Goal: Task Accomplishment & Management: Manage account settings

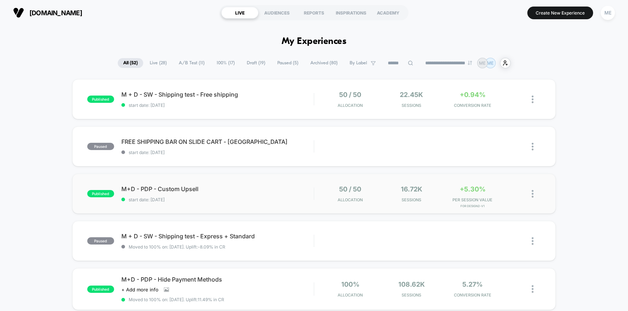
click at [260, 184] on div "published M+D - PDP - Custom Upsell start date: [DATE] 50 / 50 Allocation 16.72…" at bounding box center [314, 194] width 484 height 40
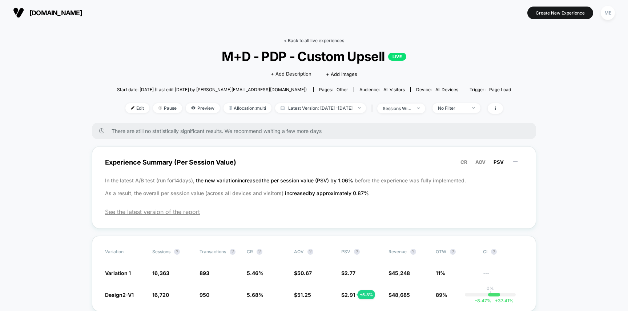
click at [297, 42] on link "< Back to all live experiences" at bounding box center [314, 40] width 60 height 5
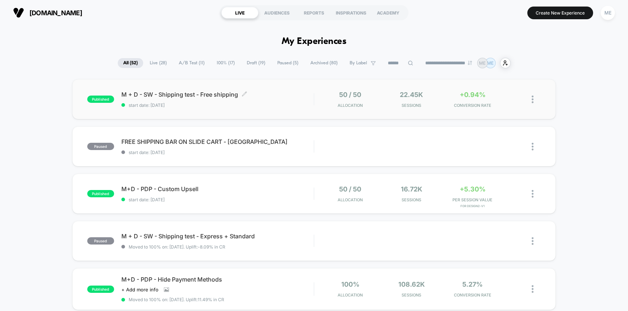
click at [273, 92] on span "M + D - SW - Shipping test - Free shipping Click to edit experience details" at bounding box center [217, 94] width 193 height 7
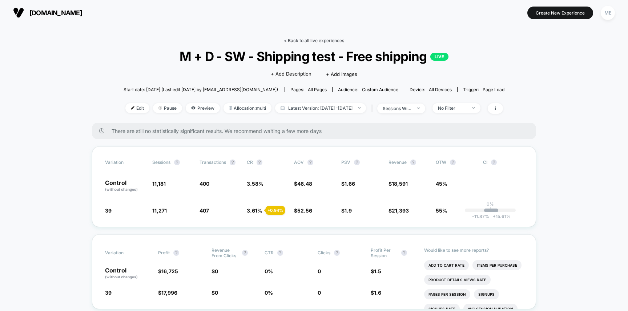
click at [291, 39] on link "< Back to all live experiences" at bounding box center [314, 40] width 60 height 5
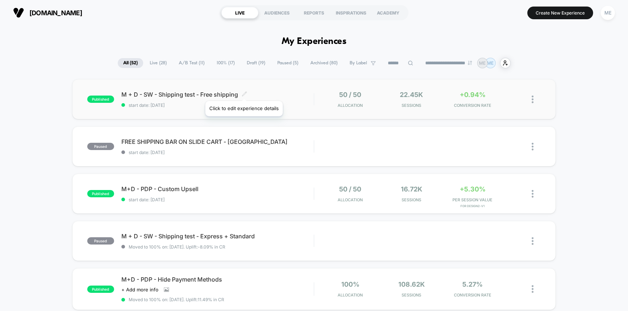
click at [245, 93] on icon at bounding box center [244, 93] width 5 height 5
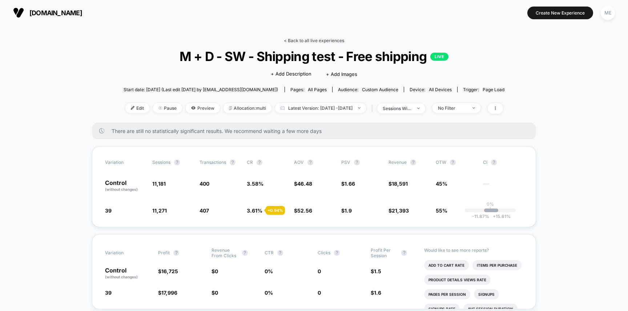
click at [293, 41] on link "< Back to all live experiences" at bounding box center [314, 40] width 60 height 5
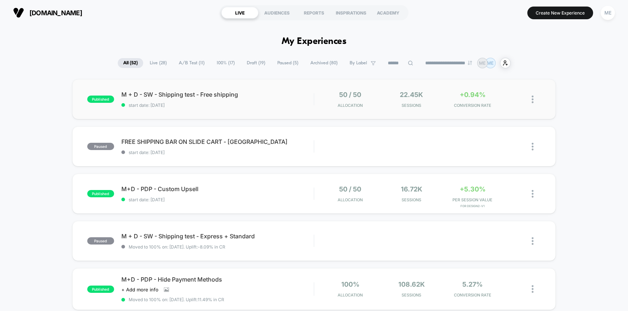
click at [282, 113] on div "published M + D - SW - Shipping test - Free shipping start date: [DATE] 50 / 50…" at bounding box center [314, 99] width 484 height 40
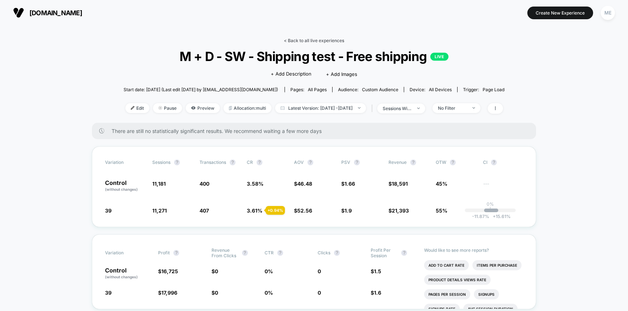
click at [298, 40] on link "< Back to all live experiences" at bounding box center [314, 40] width 60 height 5
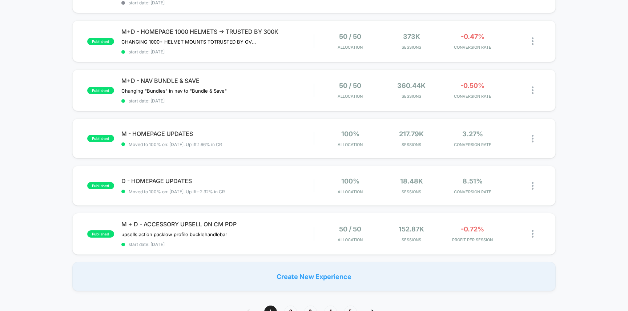
scroll to position [394, 0]
click at [273, 238] on div "M + D - ACCESSORY UPSELL ON CM PDP upsells: action pack low profile buckle hand…" at bounding box center [217, 233] width 193 height 27
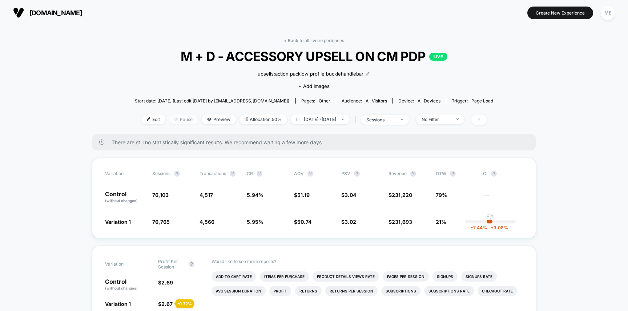
click at [171, 120] on span "Pause" at bounding box center [183, 120] width 29 height 10
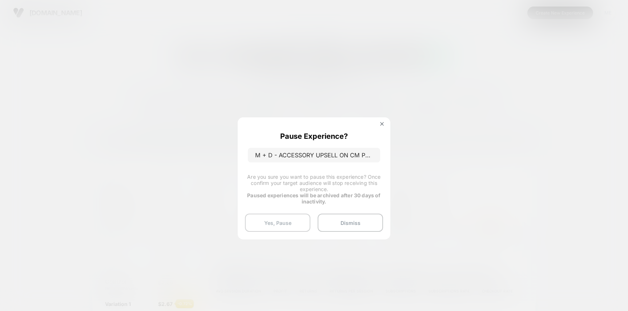
click at [275, 227] on button "Yes, Pause" at bounding box center [277, 223] width 65 height 18
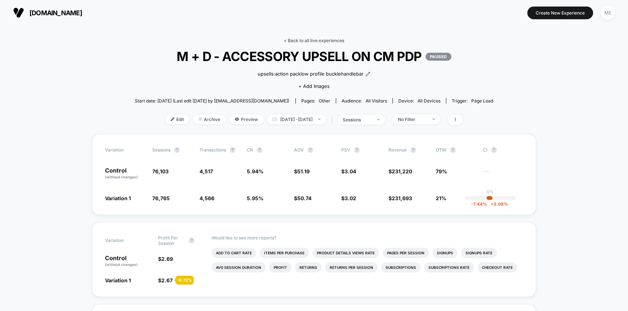
click at [297, 41] on link "< Back to all live experiences" at bounding box center [314, 40] width 60 height 5
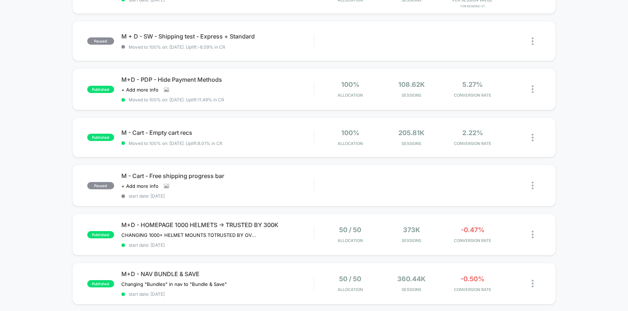
scroll to position [325, 0]
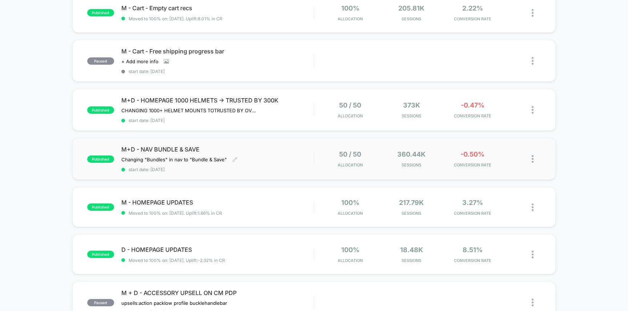
click at [285, 150] on span "M+D - NAV BUNDLE & SAVE" at bounding box center [217, 149] width 193 height 7
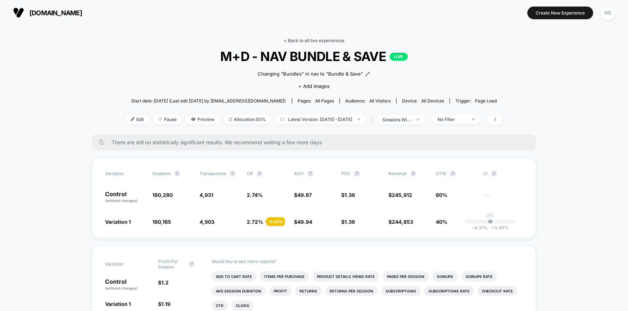
click at [292, 40] on link "< Back to all live experiences" at bounding box center [314, 40] width 60 height 5
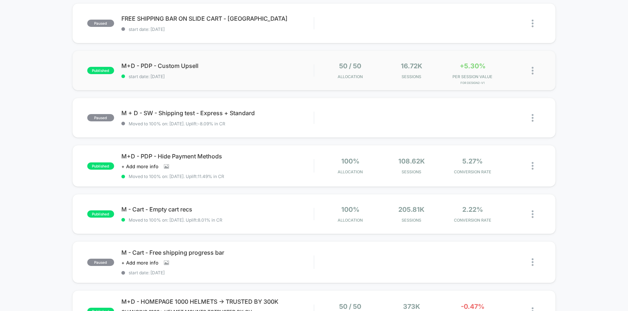
scroll to position [236, 0]
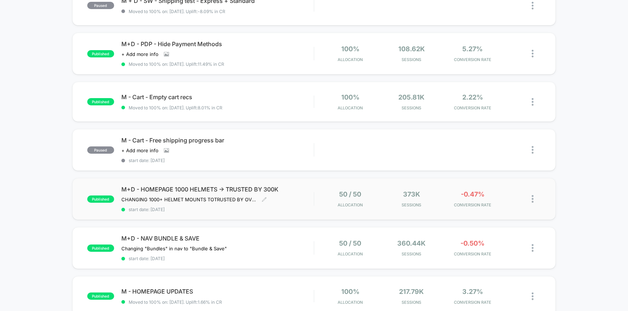
click at [277, 201] on div "M+D - HOMEPAGE 1000 HELMETS -> TRUSTED BY 300K CHANGING 1000+ HELMET MOUNTS TO …" at bounding box center [217, 199] width 193 height 27
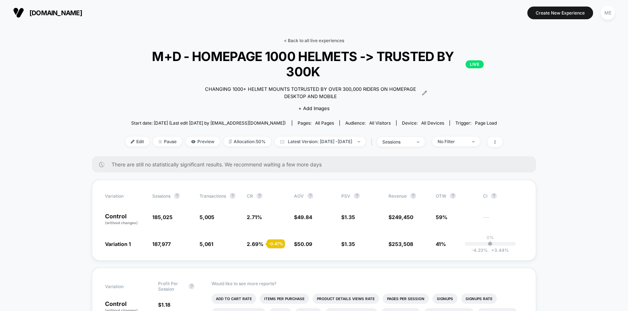
click at [306, 39] on link "< Back to all live experiences" at bounding box center [314, 40] width 60 height 5
